Goal: Task Accomplishment & Management: Use online tool/utility

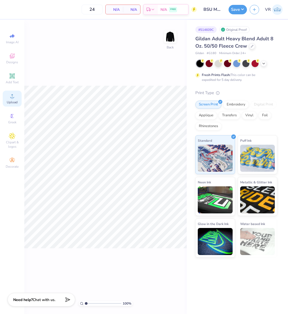
click at [8, 103] on span "Upload" at bounding box center [12, 102] width 11 height 4
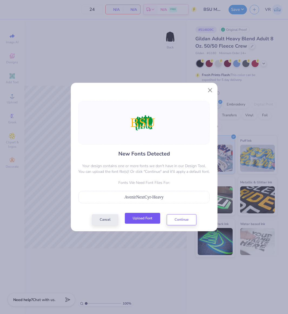
click at [138, 216] on button "Upload Font" at bounding box center [142, 218] width 35 height 11
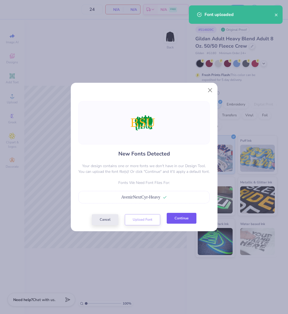
click at [182, 221] on button "Continue" at bounding box center [182, 218] width 30 height 11
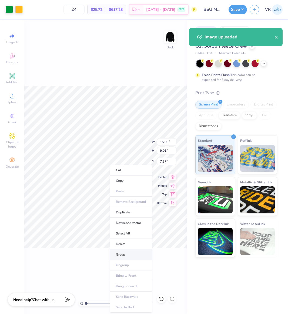
click at [126, 255] on li "Group" at bounding box center [131, 254] width 42 height 11
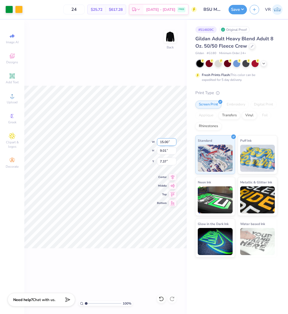
click at [162, 141] on input "15.00" at bounding box center [166, 142] width 19 height 8
type input "1"
type input "3.50"
type input "2.10"
type input "10.82"
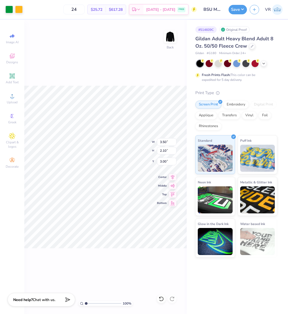
type input "3.00"
click at [168, 39] on img at bounding box center [171, 37] width 22 height 22
click at [13, 98] on circle at bounding box center [12, 97] width 3 height 3
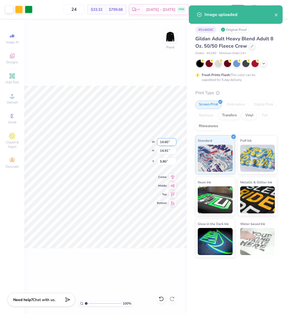
click at [167, 144] on input "14.60" at bounding box center [166, 142] width 19 height 8
type input "12.50"
type input "12.76"
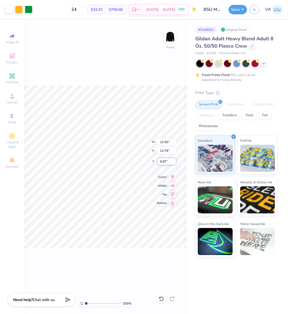
click at [167, 162] on input "6.87" at bounding box center [166, 162] width 19 height 8
type input "3.00"
click at [163, 143] on input "12.50" at bounding box center [166, 142] width 19 height 8
type input "12.00"
type input "12.25"
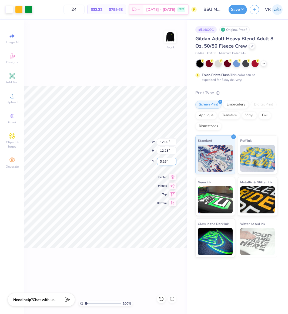
click at [161, 159] on input "3.26" at bounding box center [166, 162] width 19 height 8
type input "3.00"
click at [244, 10] on button "Save" at bounding box center [238, 8] width 18 height 9
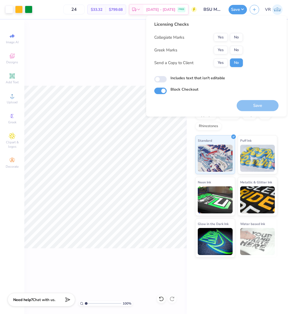
click at [69, 52] on div "100 % Front" at bounding box center [105, 167] width 163 height 294
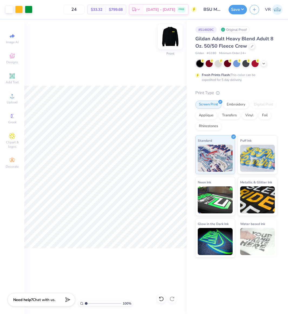
click at [165, 37] on img at bounding box center [171, 37] width 22 height 22
click at [236, 13] on button "Save" at bounding box center [238, 8] width 18 height 9
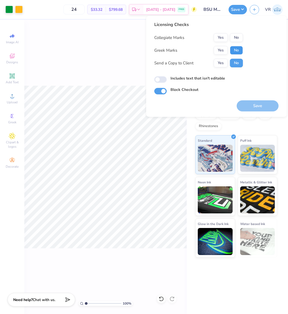
click at [237, 53] on button "No" at bounding box center [236, 50] width 13 height 9
click at [235, 39] on button "No" at bounding box center [236, 37] width 13 height 9
click at [247, 103] on button "Save" at bounding box center [258, 105] width 42 height 11
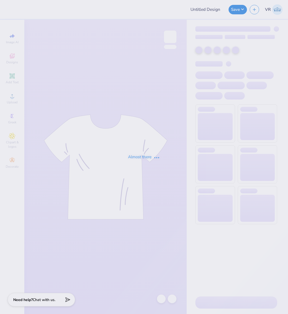
type input "Dphie Retreat 1"
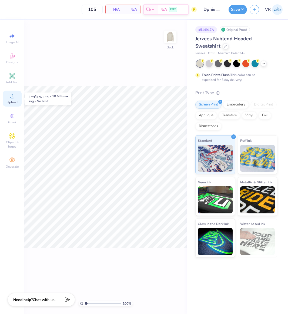
click at [12, 94] on icon at bounding box center [12, 96] width 6 height 6
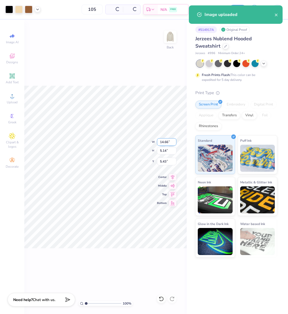
click at [167, 141] on input "14.66" at bounding box center [166, 142] width 19 height 8
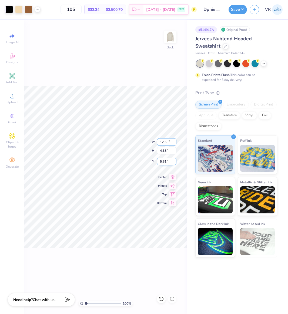
type input "12.50"
type input "4.38"
click at [168, 164] on input "5.81" at bounding box center [166, 162] width 19 height 8
type input "3.00"
click at [235, 14] on div "Save" at bounding box center [238, 9] width 18 height 9
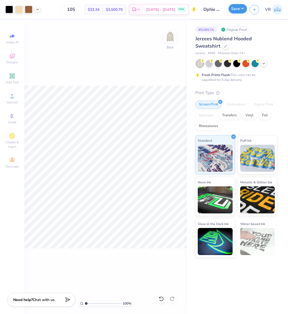
click at [234, 10] on button "Save" at bounding box center [238, 8] width 18 height 9
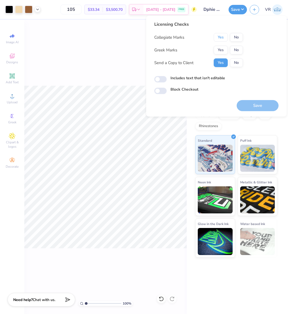
drag, startPoint x: 219, startPoint y: 41, endPoint x: 220, endPoint y: 45, distance: 3.8
click at [219, 41] on button "Yes" at bounding box center [221, 37] width 14 height 9
click at [219, 48] on button "Yes" at bounding box center [221, 50] width 14 height 9
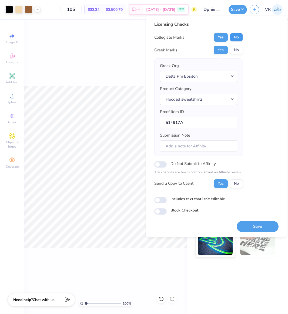
click at [235, 34] on button "No" at bounding box center [236, 37] width 13 height 9
click at [260, 226] on button "Save" at bounding box center [258, 226] width 42 height 11
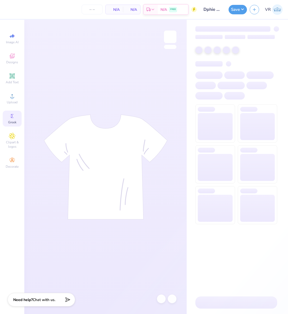
type input "105"
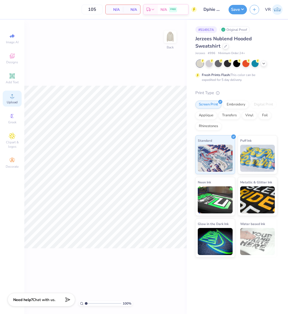
click at [9, 103] on span "Upload" at bounding box center [12, 102] width 11 height 4
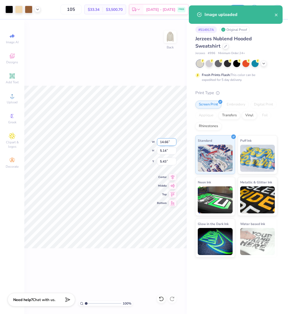
click at [167, 143] on input "14.66" at bounding box center [166, 142] width 19 height 8
type input "12.5"
type input "33"
type input "12.50"
type input "5.81"
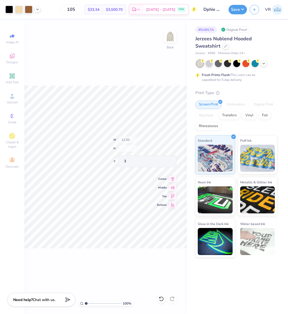
type input "3.00"
click at [234, 12] on button "Save" at bounding box center [238, 8] width 18 height 9
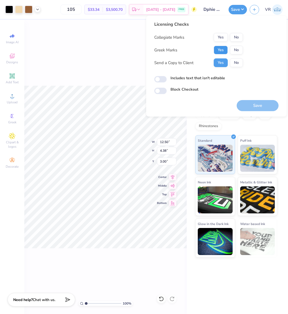
click at [224, 50] on button "Yes" at bounding box center [221, 50] width 14 height 9
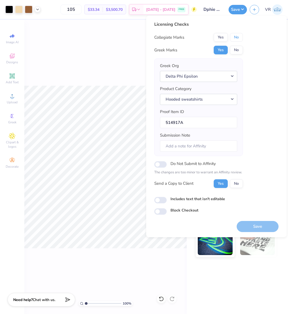
click at [240, 38] on button "No" at bounding box center [236, 37] width 13 height 9
click at [259, 224] on button "Save" at bounding box center [258, 226] width 42 height 11
